Goal: Information Seeking & Learning: Compare options

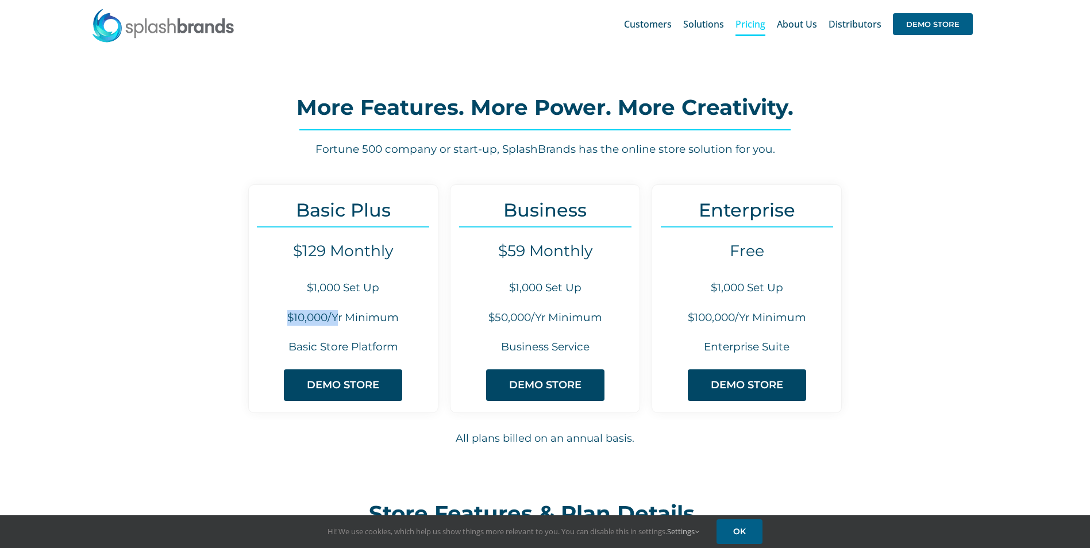
drag, startPoint x: 285, startPoint y: 321, endPoint x: 340, endPoint y: 326, distance: 54.8
click at [340, 326] on div "Basic Plus $129 Monthly $1,000 Set Up $10,000/Yr Minimum Basic Store Platform D…" at bounding box center [343, 298] width 190 height 229
drag, startPoint x: 340, startPoint y: 326, endPoint x: 291, endPoint y: 324, distance: 48.3
click at [291, 324] on h6 "$10,000/Yr Minimum" at bounding box center [343, 318] width 189 height 16
drag, startPoint x: 289, startPoint y: 320, endPoint x: 334, endPoint y: 316, distance: 45.0
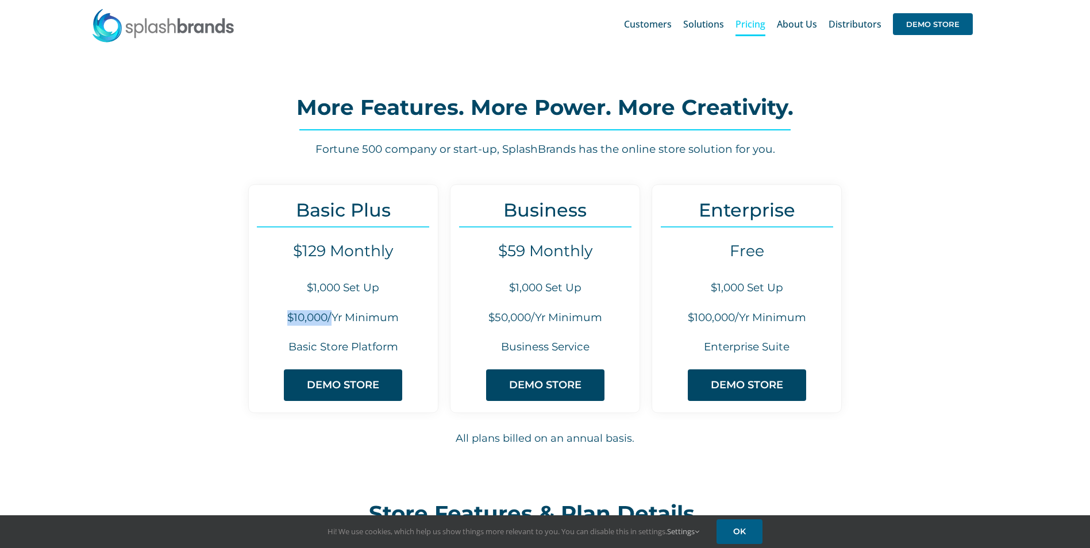
click at [334, 316] on h6 "$10,000/Yr Minimum" at bounding box center [343, 318] width 189 height 16
drag, startPoint x: 334, startPoint y: 316, endPoint x: 440, endPoint y: 326, distance: 106.2
click at [440, 326] on div "Basic Plus $129 Monthly $1,000 Set Up $10,000/Yr Minimum Basic Store Platform D…" at bounding box center [344, 298] width 202 height 229
drag, startPoint x: 337, startPoint y: 210, endPoint x: 380, endPoint y: 207, distance: 43.2
click at [380, 207] on h3 "Basic Plus" at bounding box center [343, 209] width 189 height 21
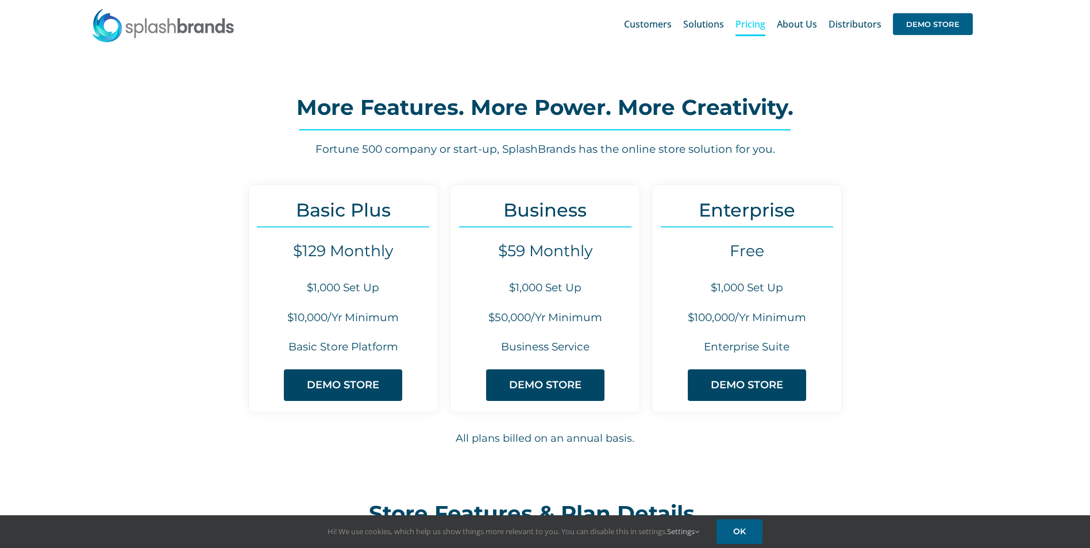
drag, startPoint x: 380, startPoint y: 207, endPoint x: 273, endPoint y: 206, distance: 107.5
click at [273, 206] on h3 "Basic Plus" at bounding box center [343, 209] width 189 height 21
drag, startPoint x: 497, startPoint y: 249, endPoint x: 591, endPoint y: 257, distance: 95.1
click at [591, 257] on h4 "$59 Monthly" at bounding box center [545, 251] width 189 height 18
drag, startPoint x: 731, startPoint y: 253, endPoint x: 763, endPoint y: 252, distance: 32.2
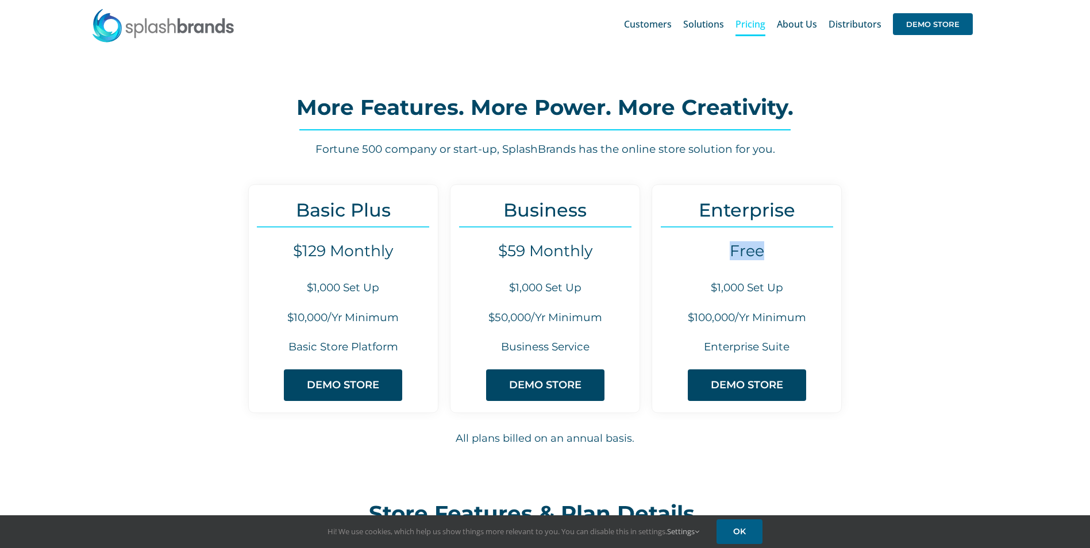
click at [763, 252] on h4 "Free" at bounding box center [746, 251] width 189 height 18
click at [721, 248] on h4 "Free" at bounding box center [746, 251] width 189 height 18
drag, startPoint x: 496, startPoint y: 252, endPoint x: 591, endPoint y: 251, distance: 94.8
click at [591, 251] on h4 "$59 Monthly" at bounding box center [545, 251] width 189 height 18
drag, startPoint x: 691, startPoint y: 319, endPoint x: 811, endPoint y: 322, distance: 120.2
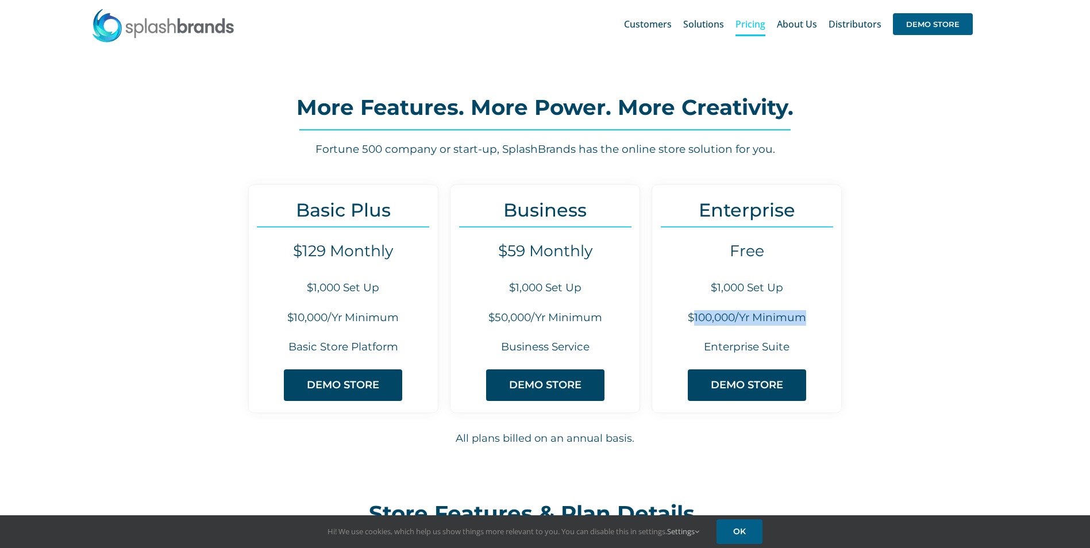
click at [811, 322] on h6 "$100,000/Yr Minimum" at bounding box center [746, 318] width 189 height 16
drag, startPoint x: 811, startPoint y: 322, endPoint x: 886, endPoint y: 323, distance: 74.7
click at [886, 323] on div "Basic Plus $129 Monthly $1,000 Set Up $10,000/Yr Minimum Basic Store Platform D…" at bounding box center [544, 327] width 807 height 286
